Goal: Task Accomplishment & Management: Manage account settings

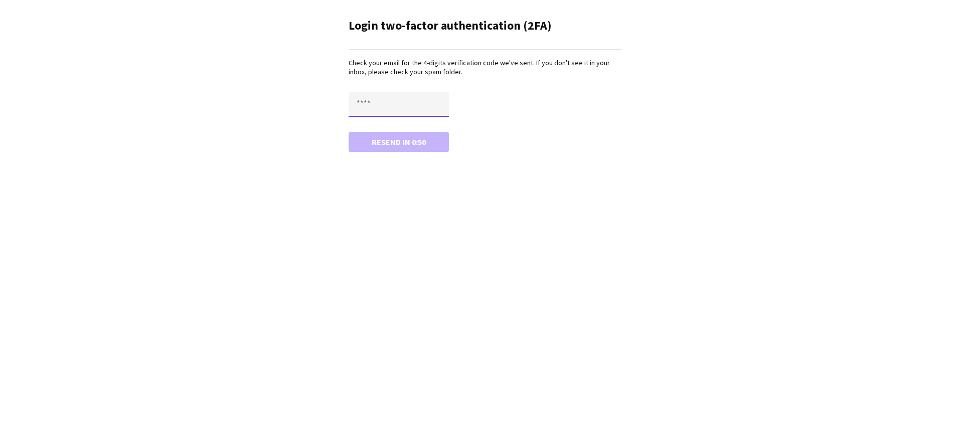
click at [417, 99] on input "text" at bounding box center [399, 104] width 100 height 25
type input "****"
click at [349, 132] on button "Confirm" at bounding box center [399, 142] width 100 height 20
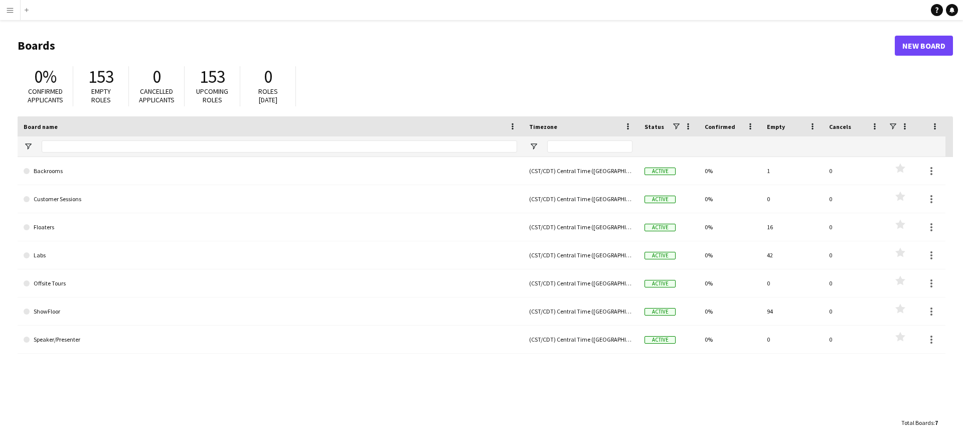
click at [13, 17] on button "Menu" at bounding box center [10, 10] width 20 height 20
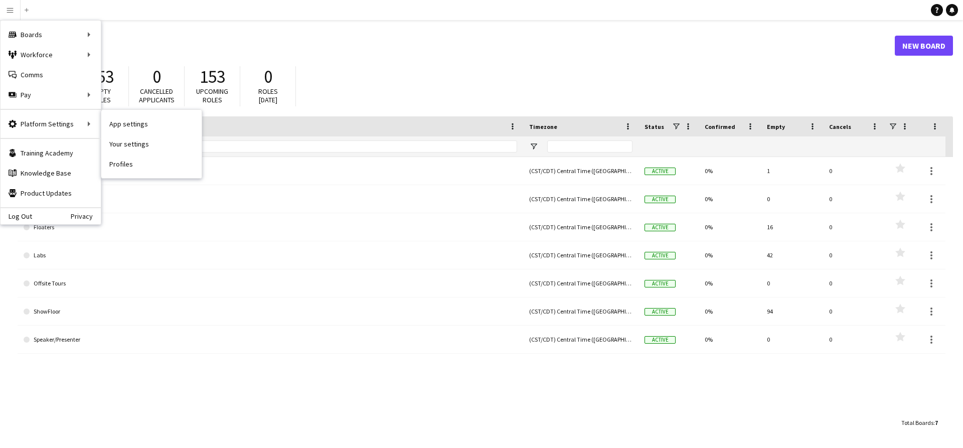
click at [119, 168] on link "Profiles" at bounding box center [151, 164] width 100 height 20
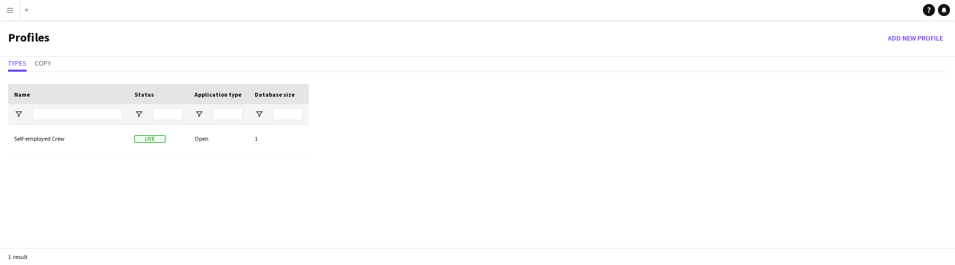
click at [520, 129] on div "Drag here to set row groups Drag here to set column labels Name Status Applicat…" at bounding box center [477, 176] width 955 height 201
